Goal: Information Seeking & Learning: Learn about a topic

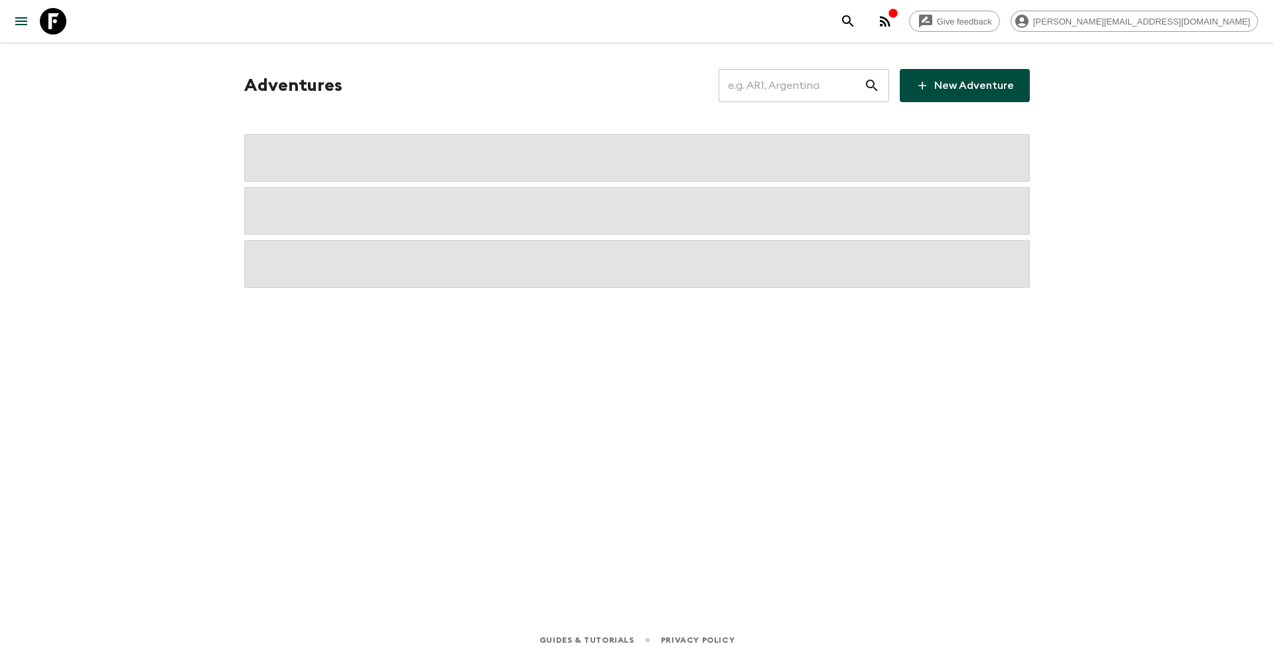
click at [796, 88] on input "text" at bounding box center [791, 85] width 145 height 37
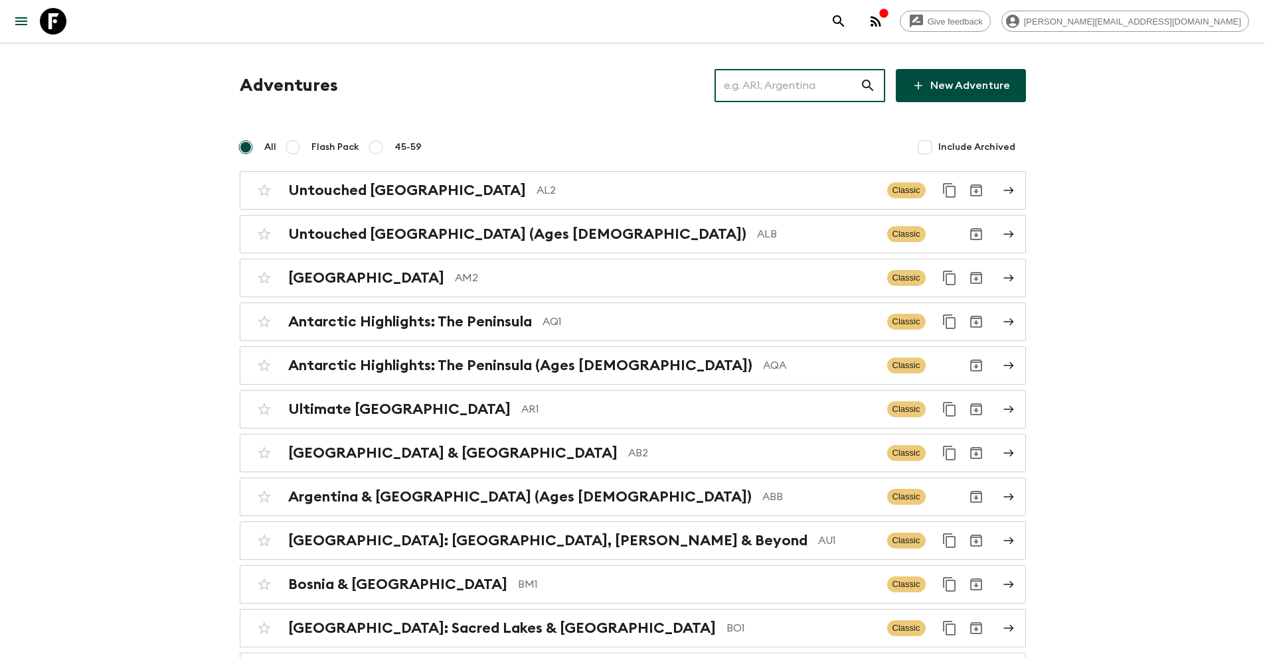
click at [771, 86] on input "text" at bounding box center [786, 85] width 145 height 37
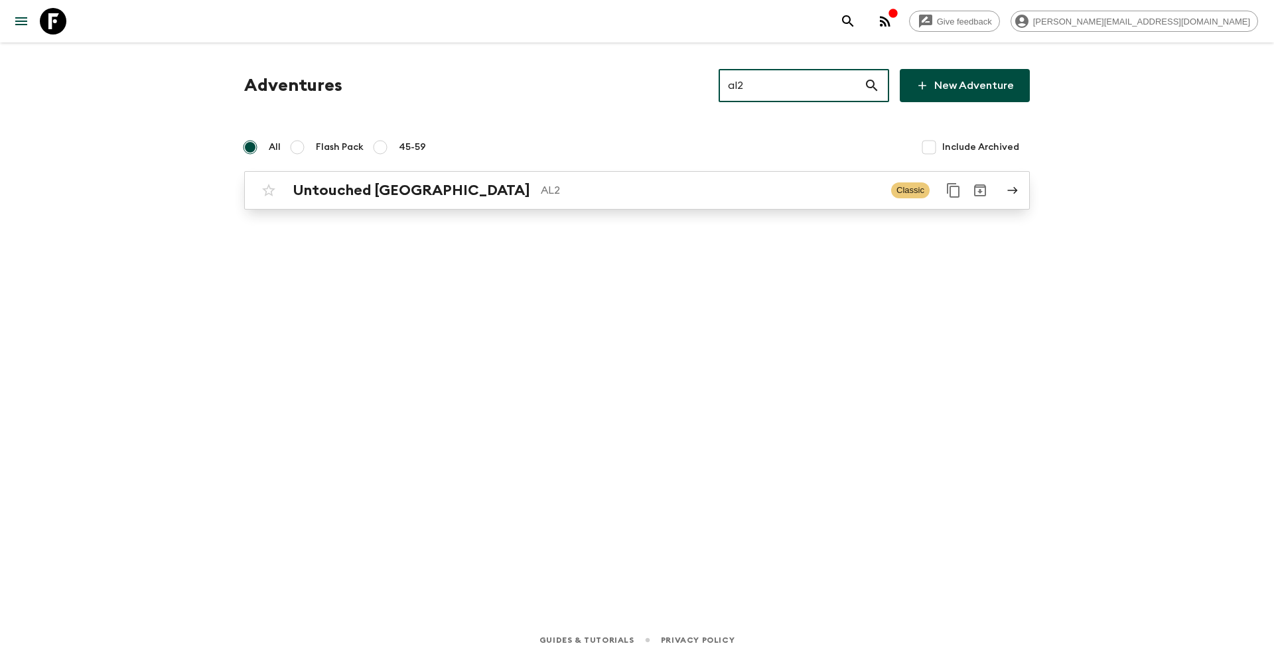
type input "al2"
click at [541, 194] on p "AL2" at bounding box center [711, 191] width 340 height 16
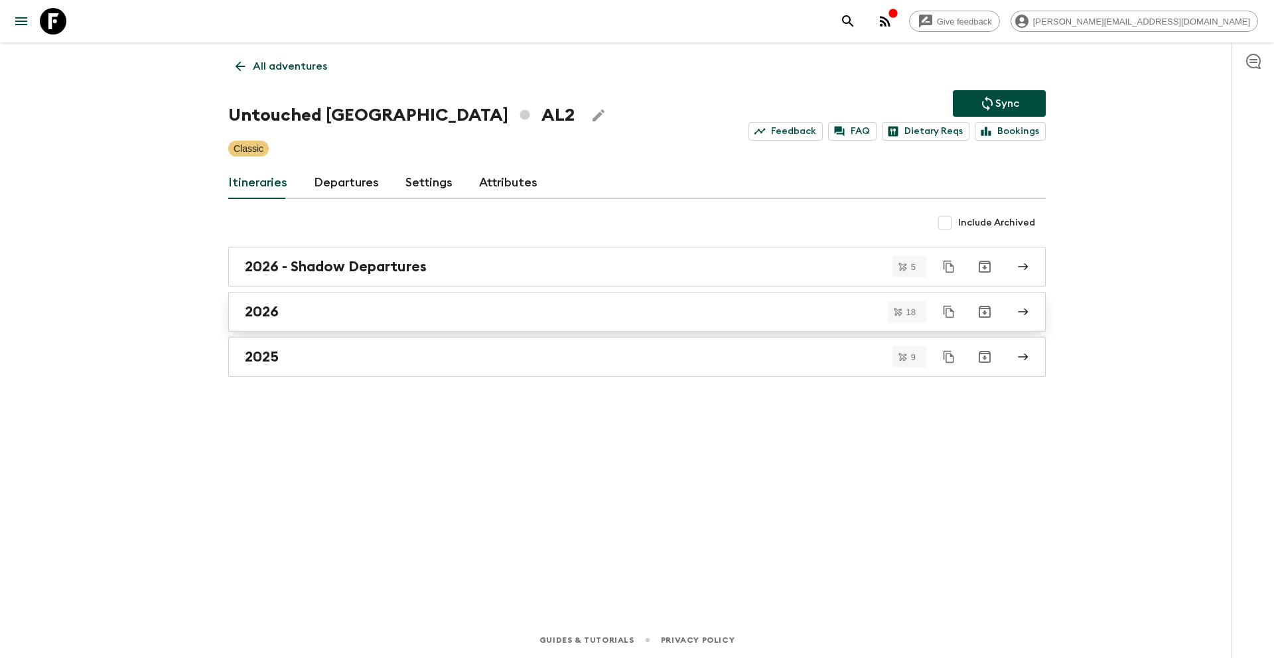
click at [319, 311] on div "2026" at bounding box center [624, 311] width 759 height 17
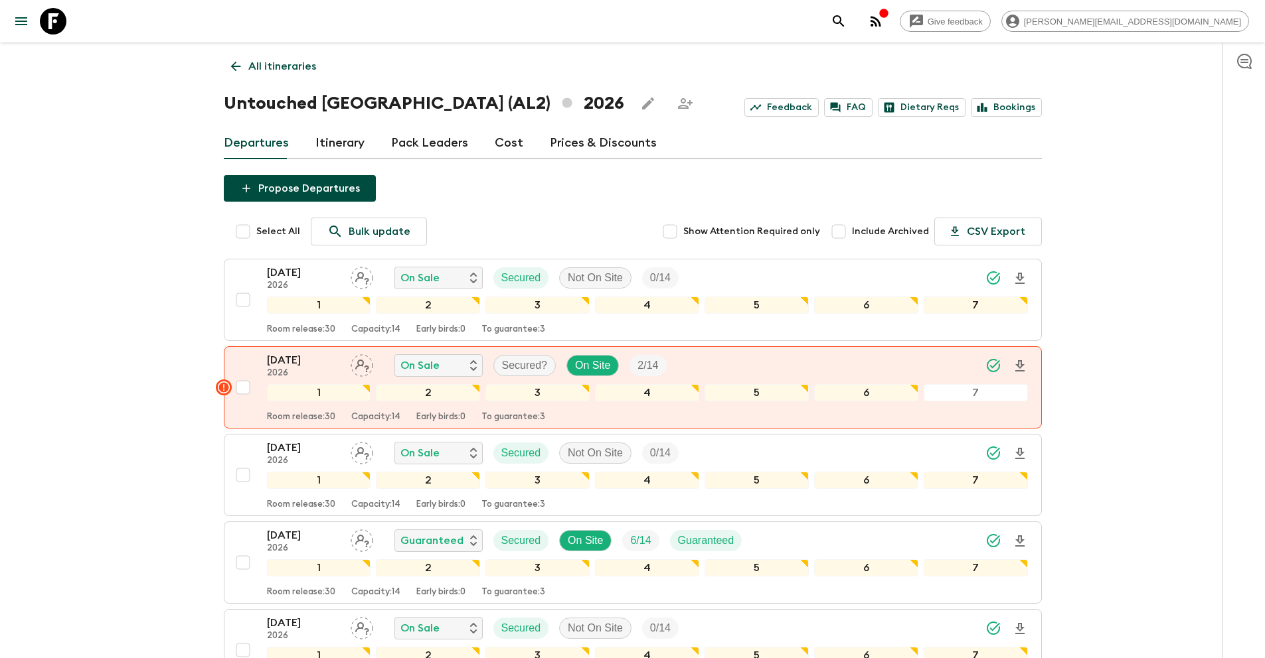
click at [341, 141] on link "Itinerary" at bounding box center [339, 143] width 49 height 32
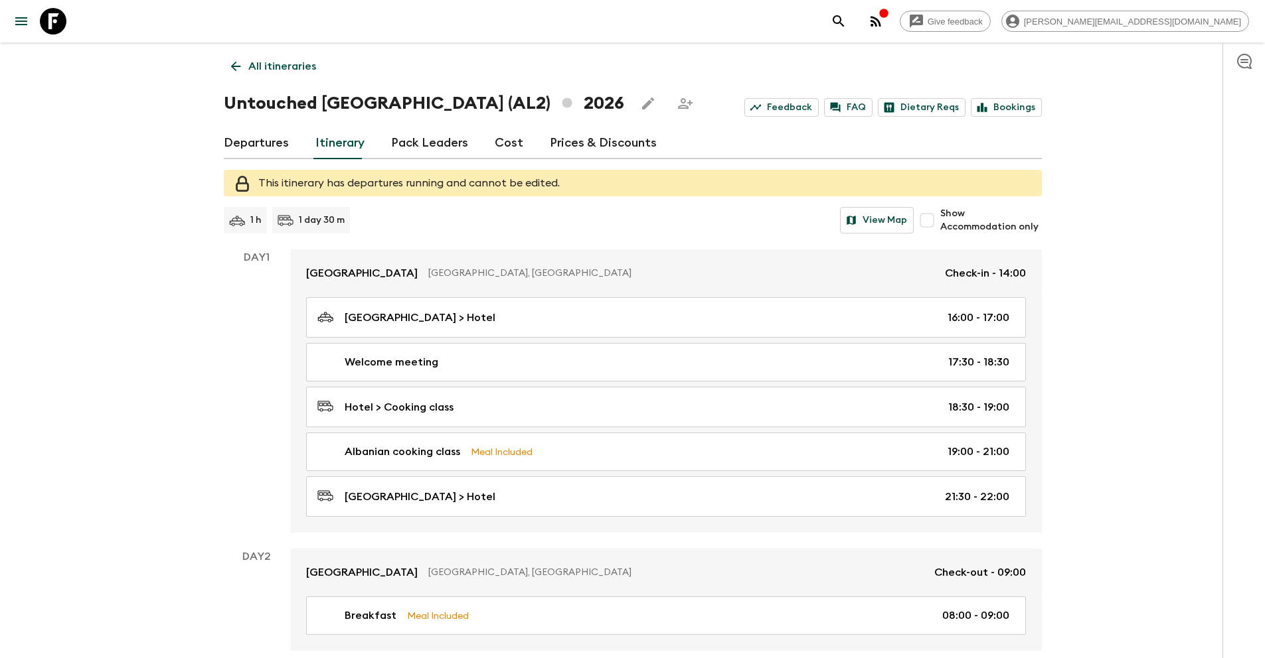
click at [288, 73] on p "All itineraries" at bounding box center [282, 66] width 68 height 16
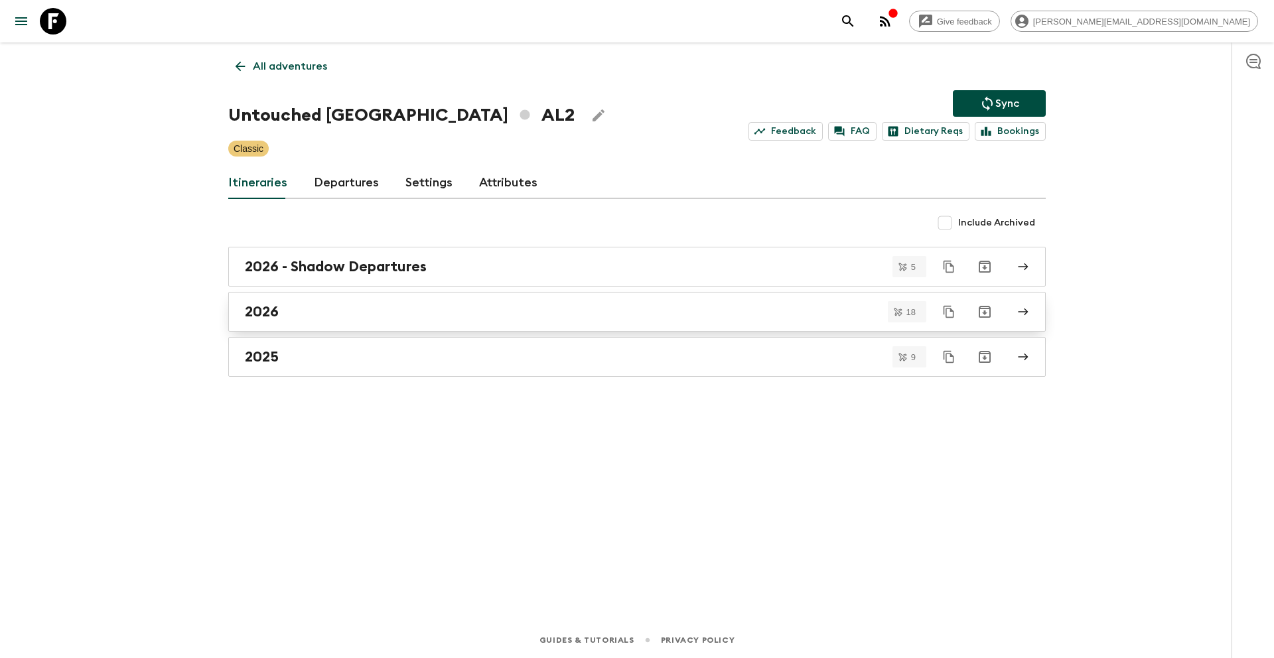
click at [373, 309] on div "2026" at bounding box center [624, 311] width 759 height 17
